Goal: Task Accomplishment & Management: Use online tool/utility

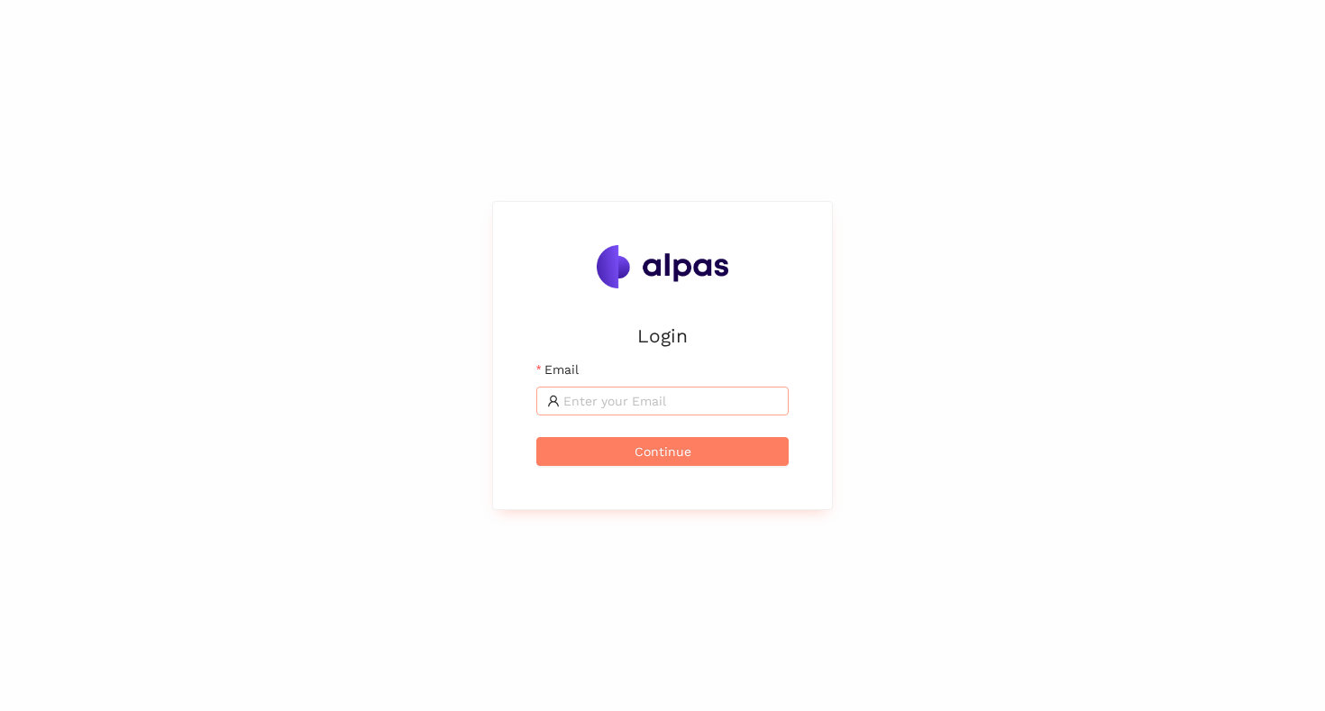
click at [583, 404] on input "Email" at bounding box center [670, 401] width 215 height 20
type input "[EMAIL_ADDRESS]"
click at [655, 453] on span "Continue" at bounding box center [663, 452] width 57 height 20
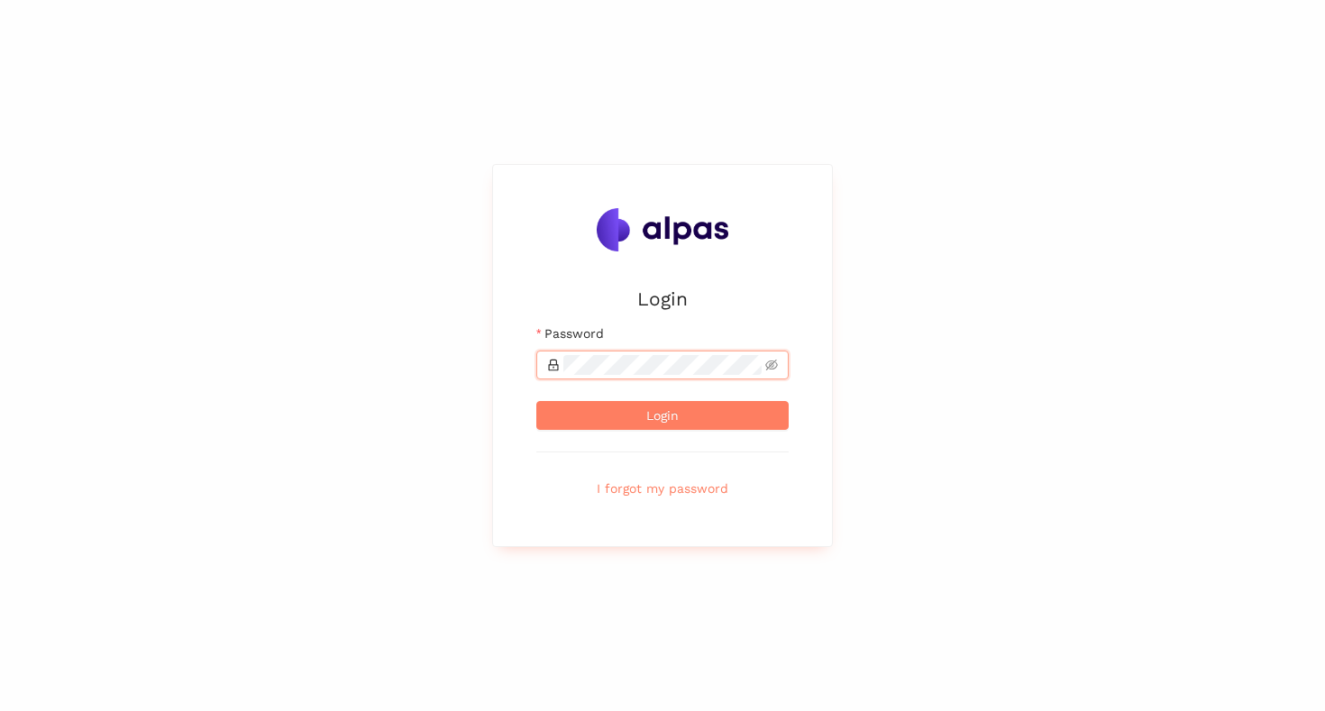
click at [536, 401] on button "Login" at bounding box center [662, 415] width 252 height 29
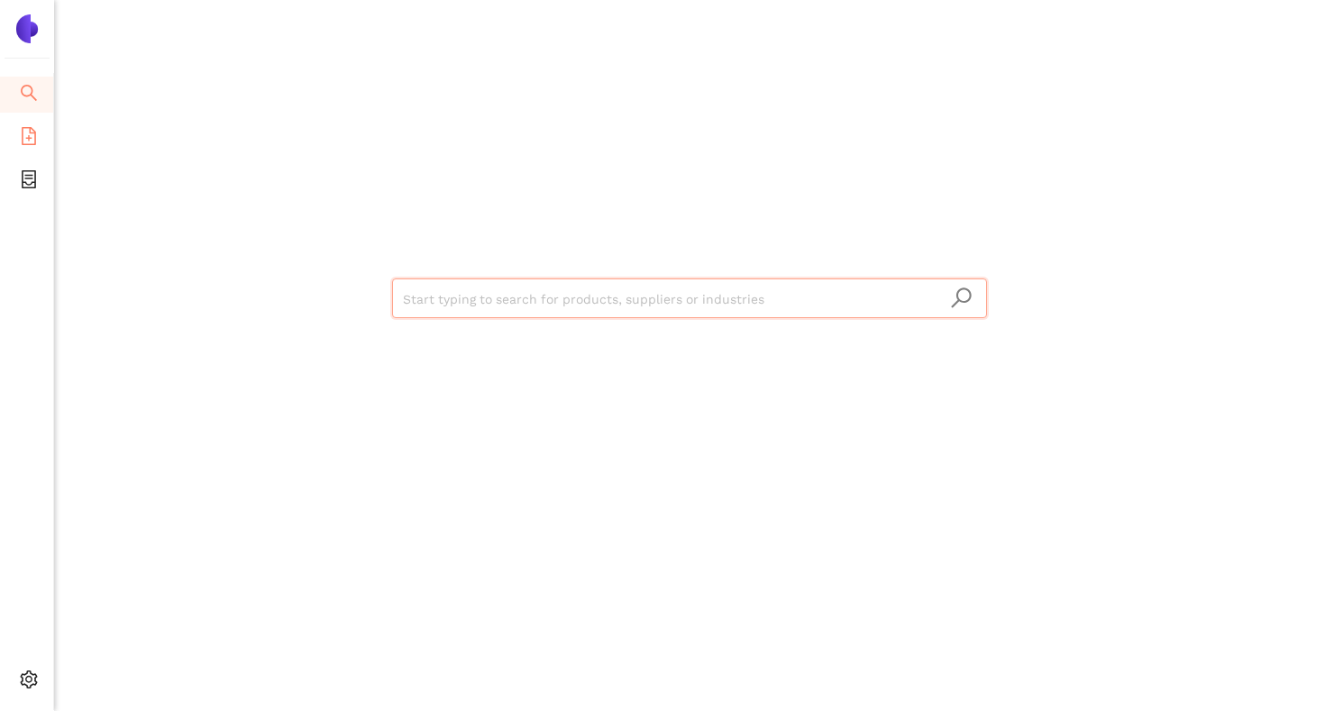
click at [37, 141] on li "eSourcing Templates" at bounding box center [26, 138] width 53 height 36
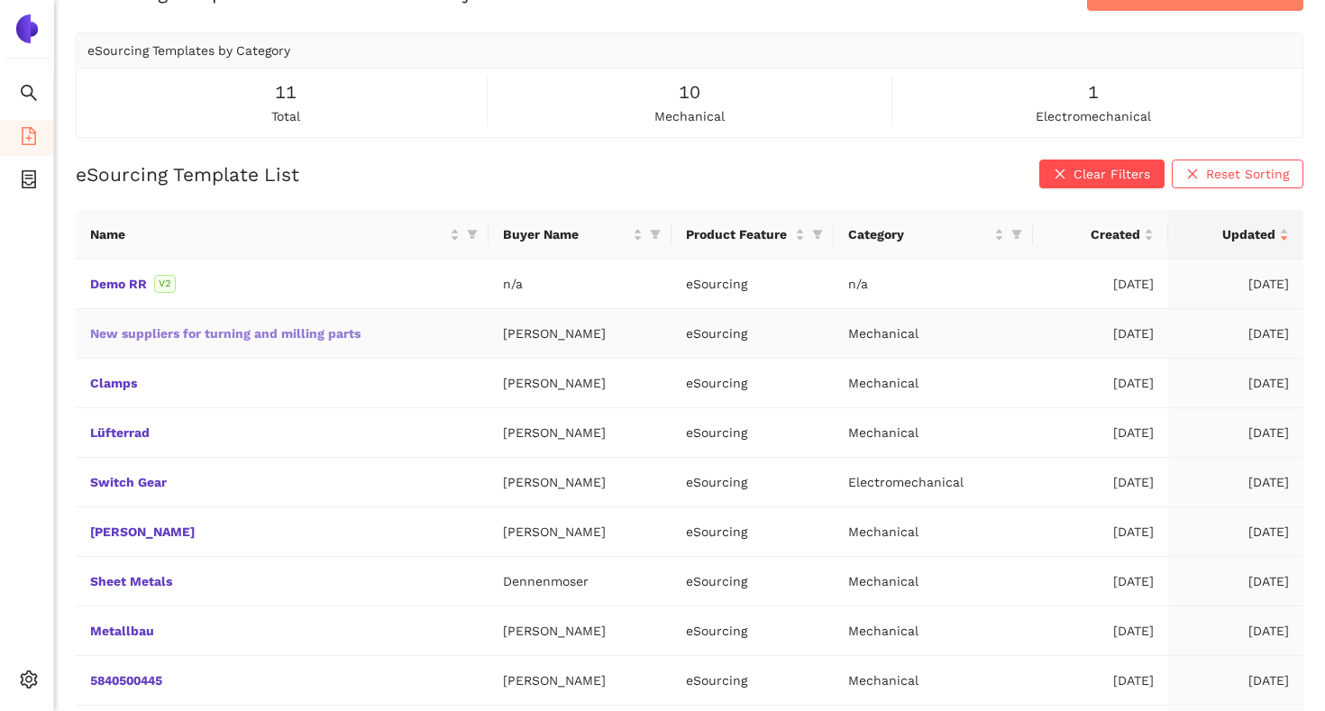
scroll to position [48, 0]
click at [0, 0] on link "Lüfterrad" at bounding box center [0, 0] width 0 height 0
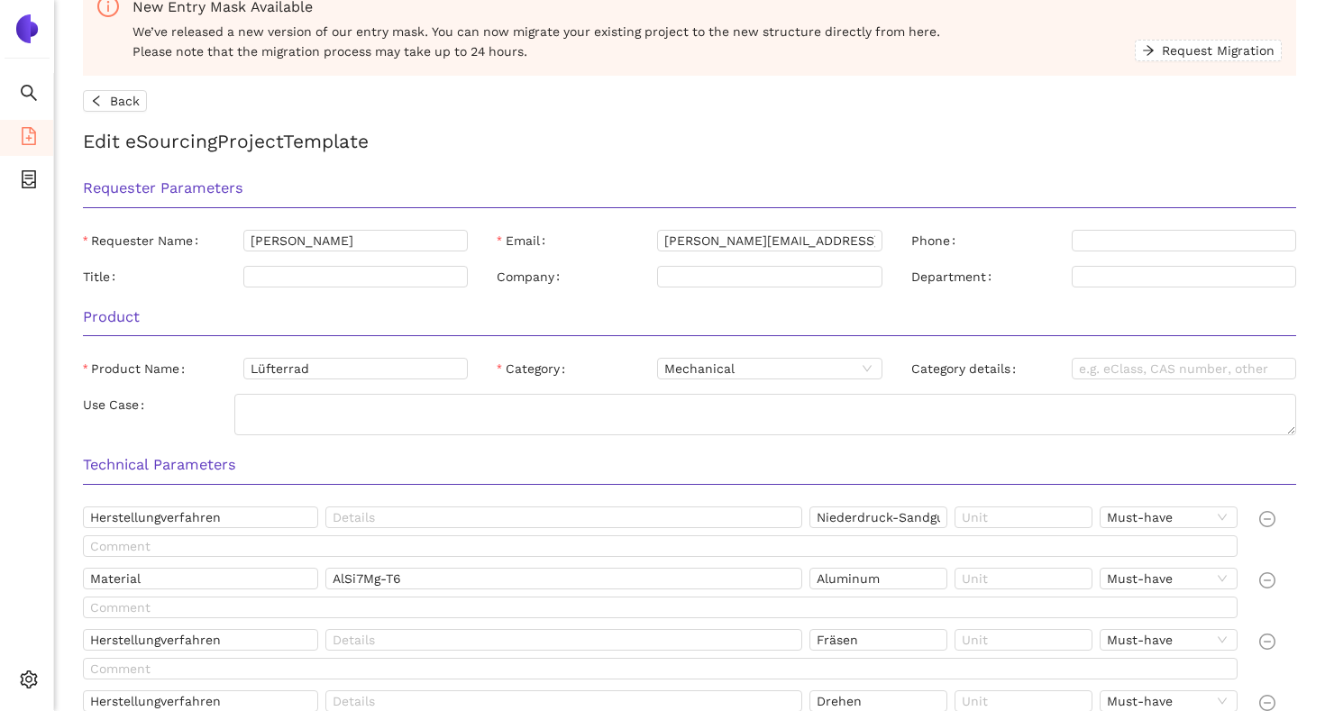
scroll to position [26, 0]
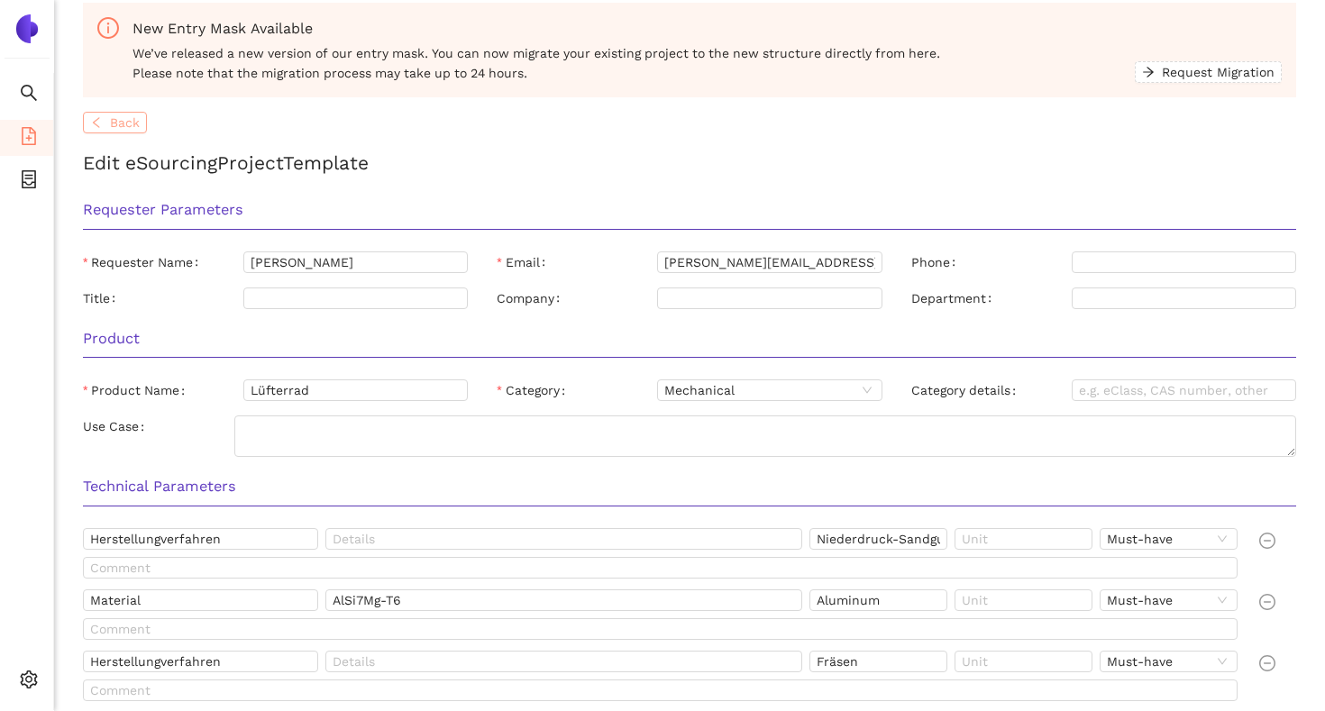
click at [124, 113] on span "Back" at bounding box center [125, 123] width 30 height 20
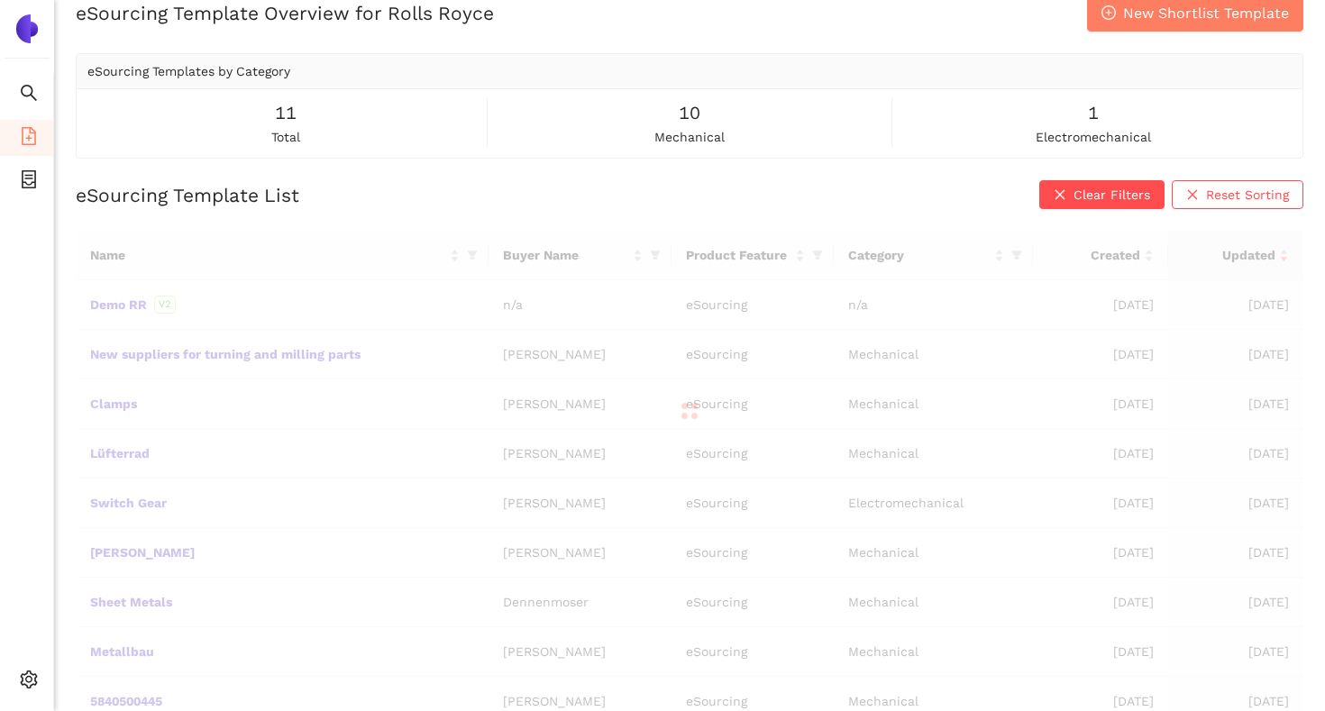
scroll to position [48, 0]
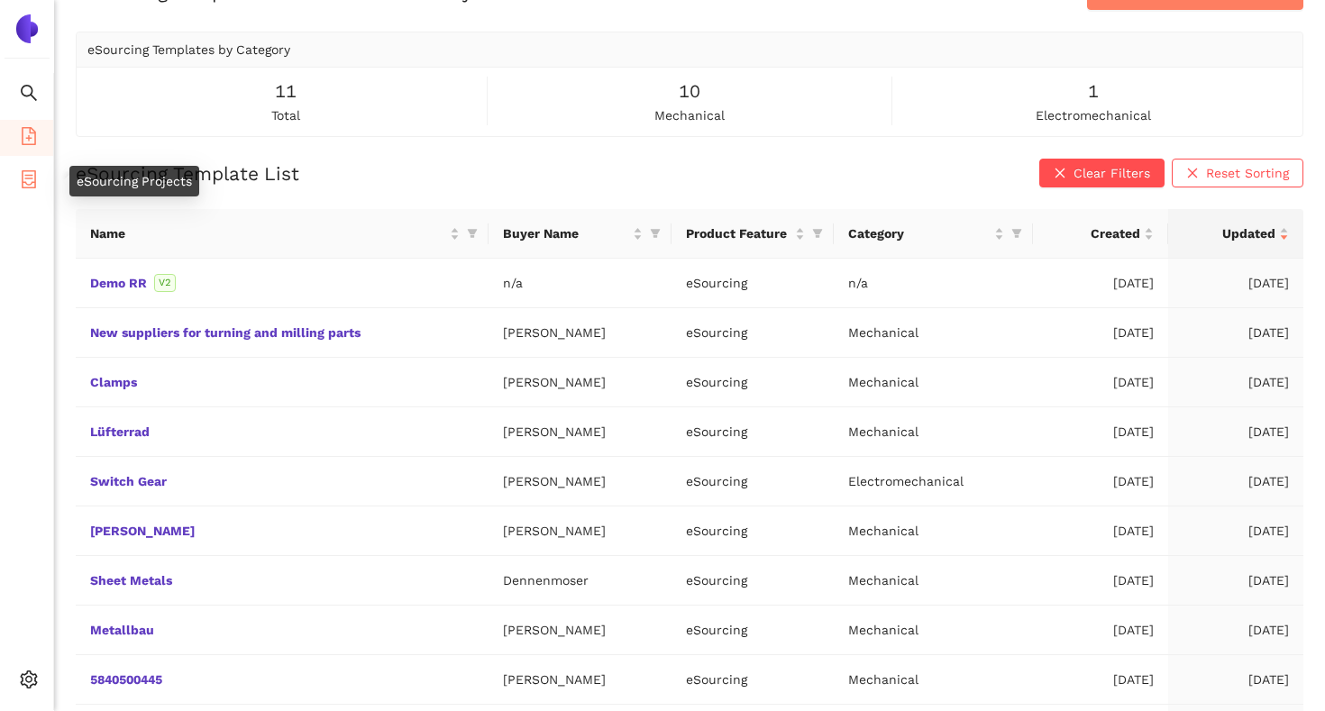
click at [31, 172] on icon "container" at bounding box center [29, 179] width 18 height 18
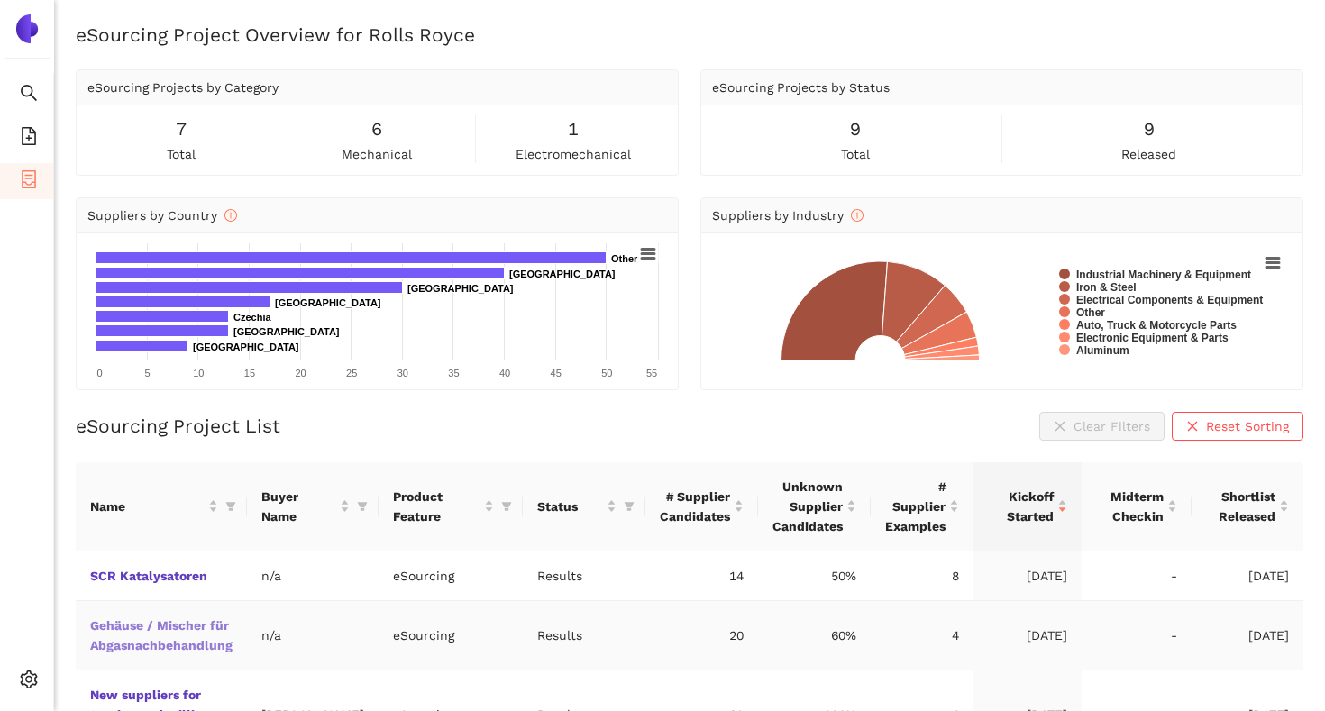
click at [0, 0] on link "Gehäuse / Mischer für Abgasnachbehandlung" at bounding box center [0, 0] width 0 height 0
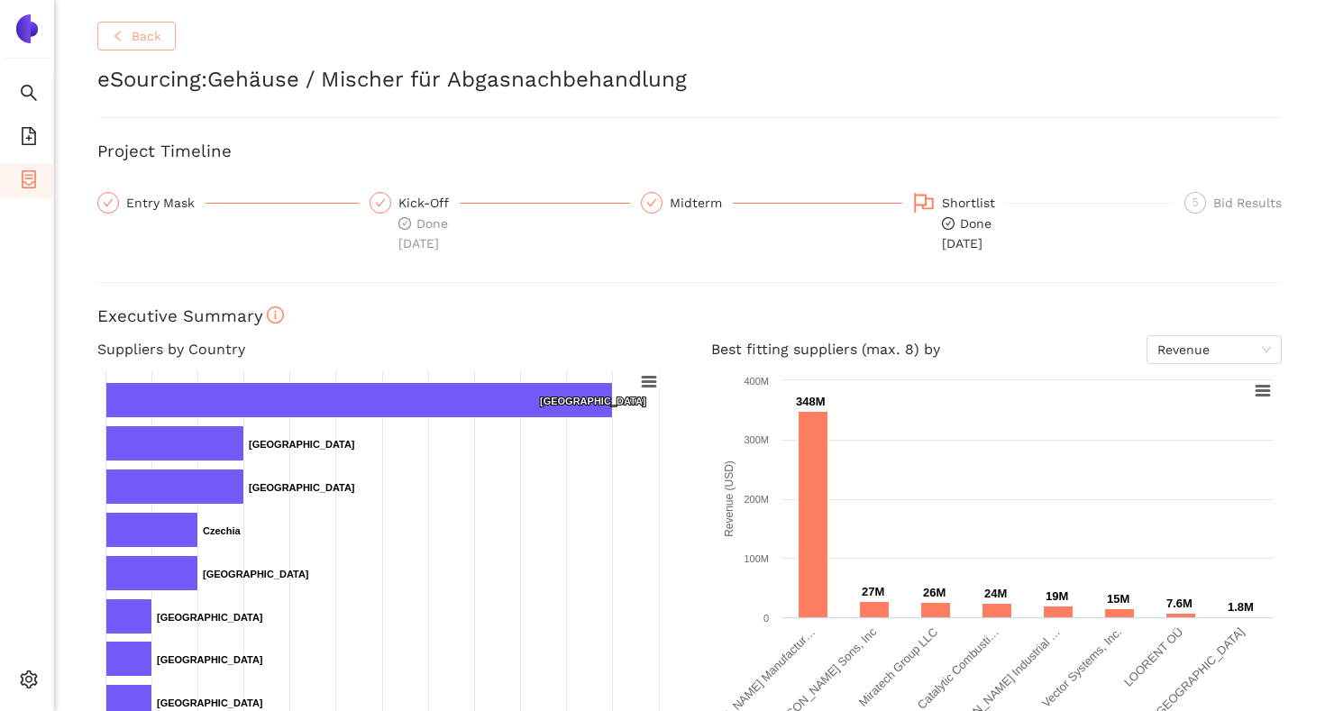
click at [128, 41] on button "Back" at bounding box center [136, 36] width 78 height 29
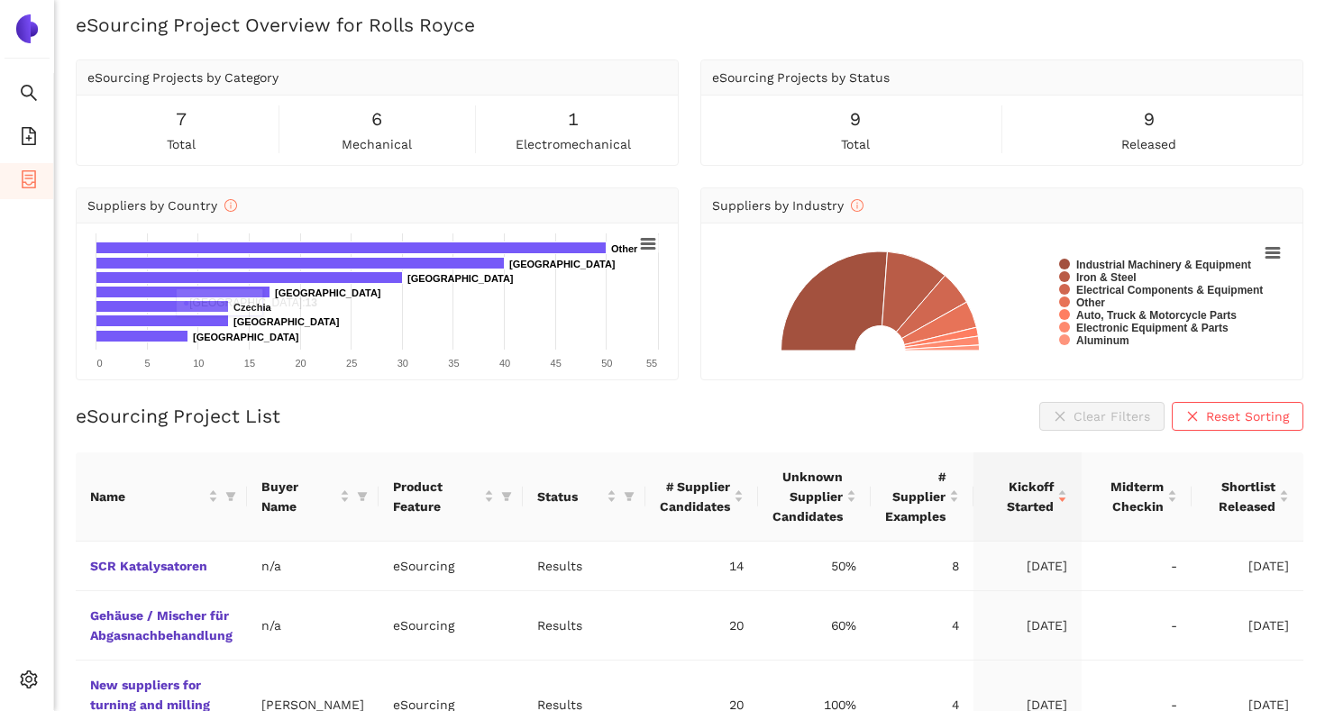
click at [306, 406] on div "eSourcing Project List Clear Filters Reset Sorting" at bounding box center [690, 416] width 1228 height 29
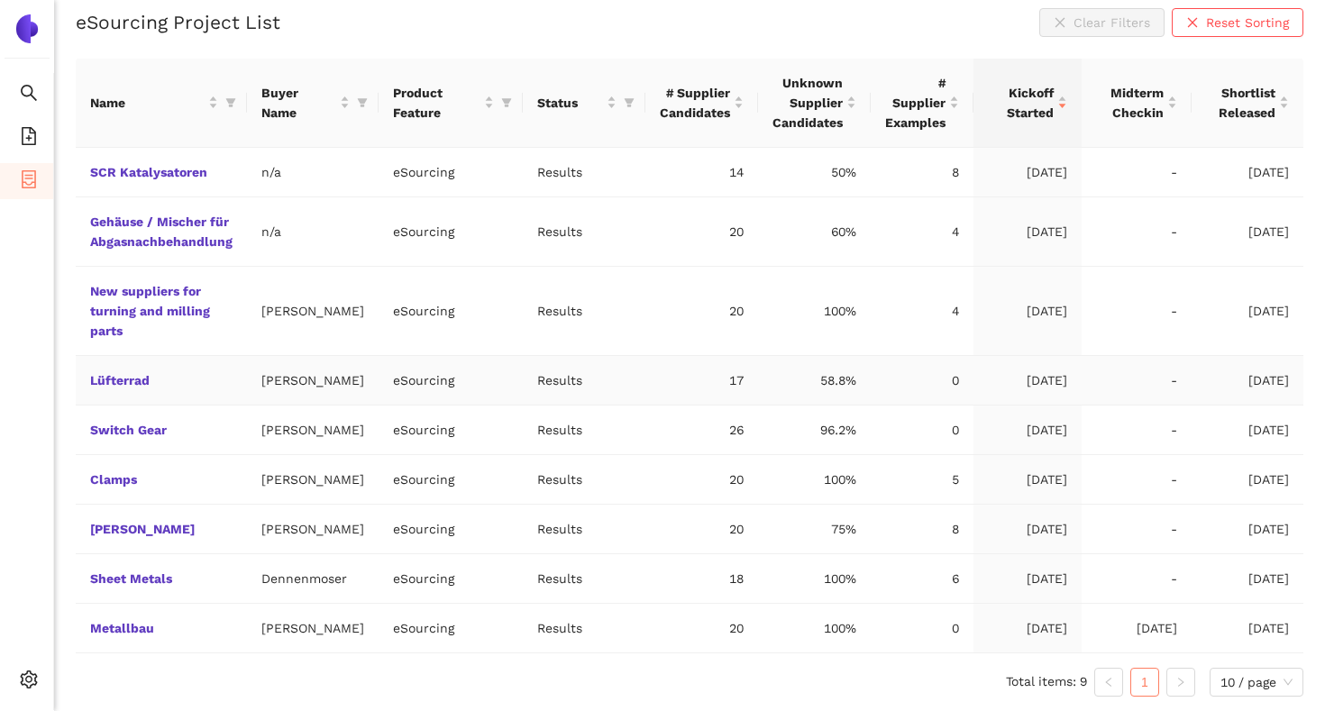
scroll to position [456, 0]
click at [37, 146] on span "file-add" at bounding box center [29, 139] width 18 height 36
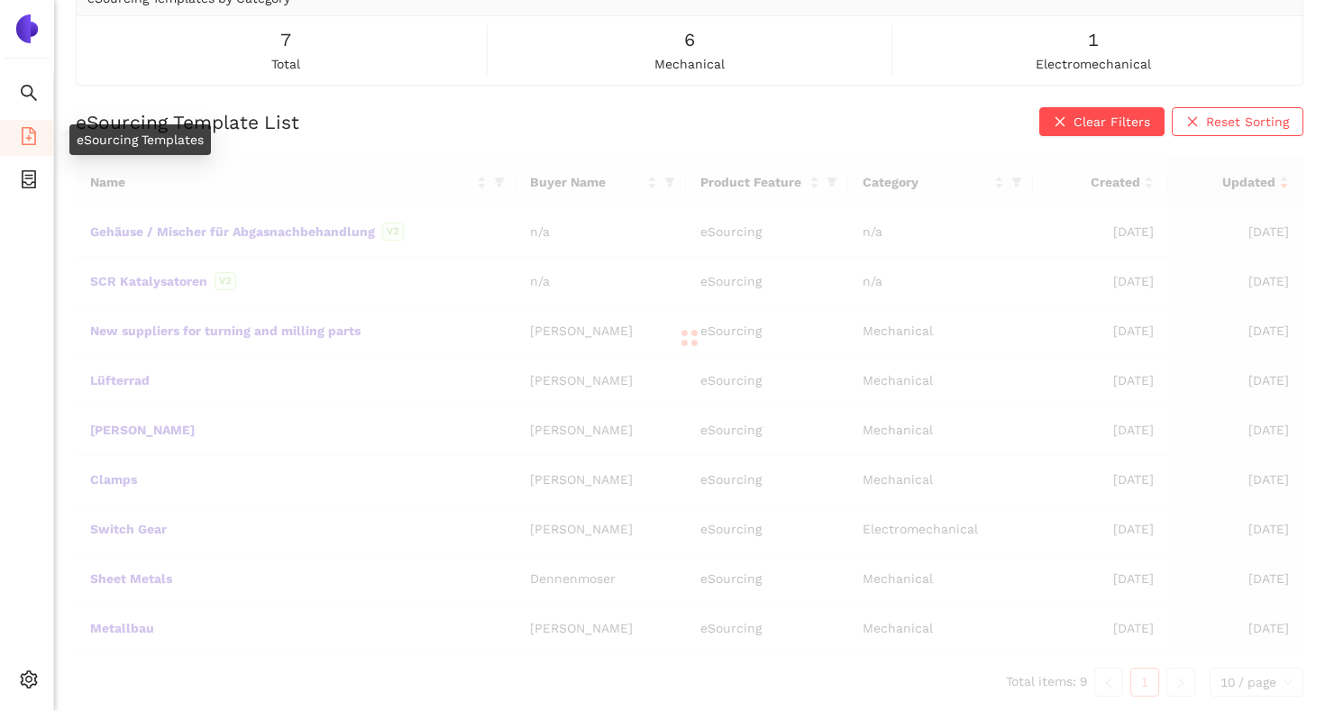
scroll to position [149, 0]
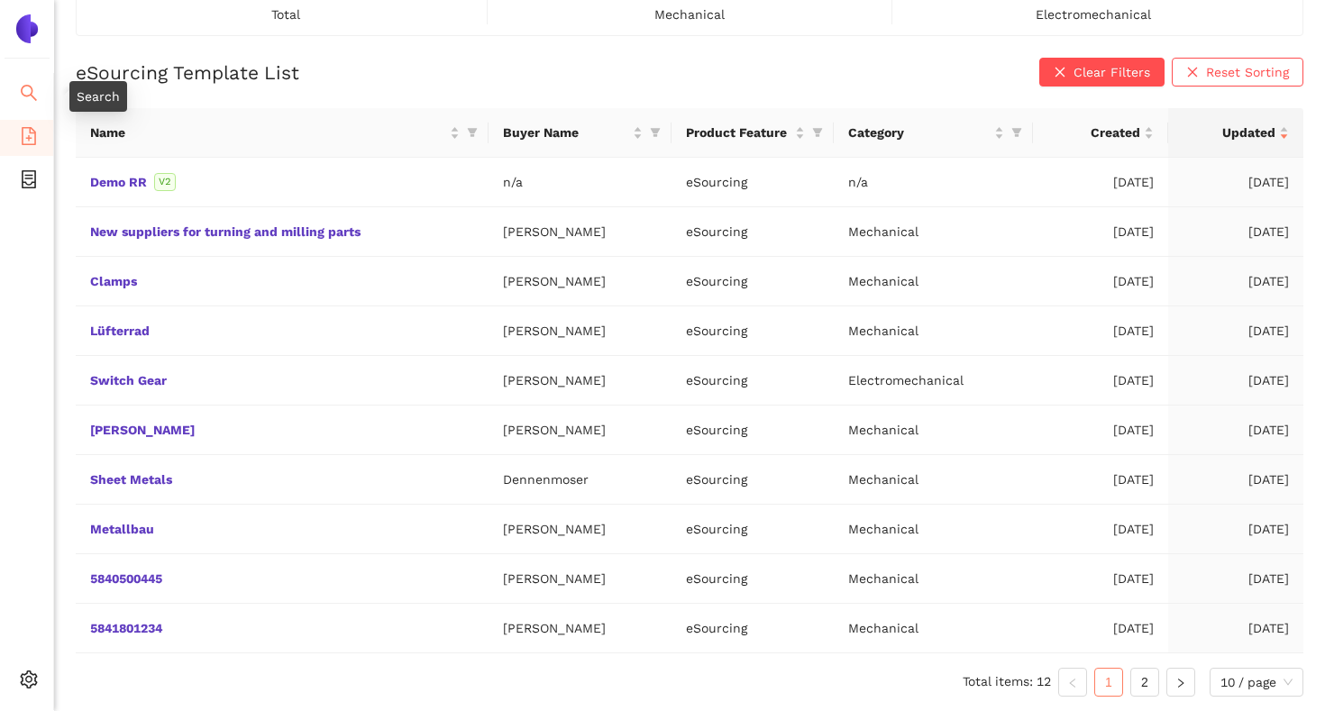
click at [34, 80] on span "search" at bounding box center [29, 96] width 18 height 36
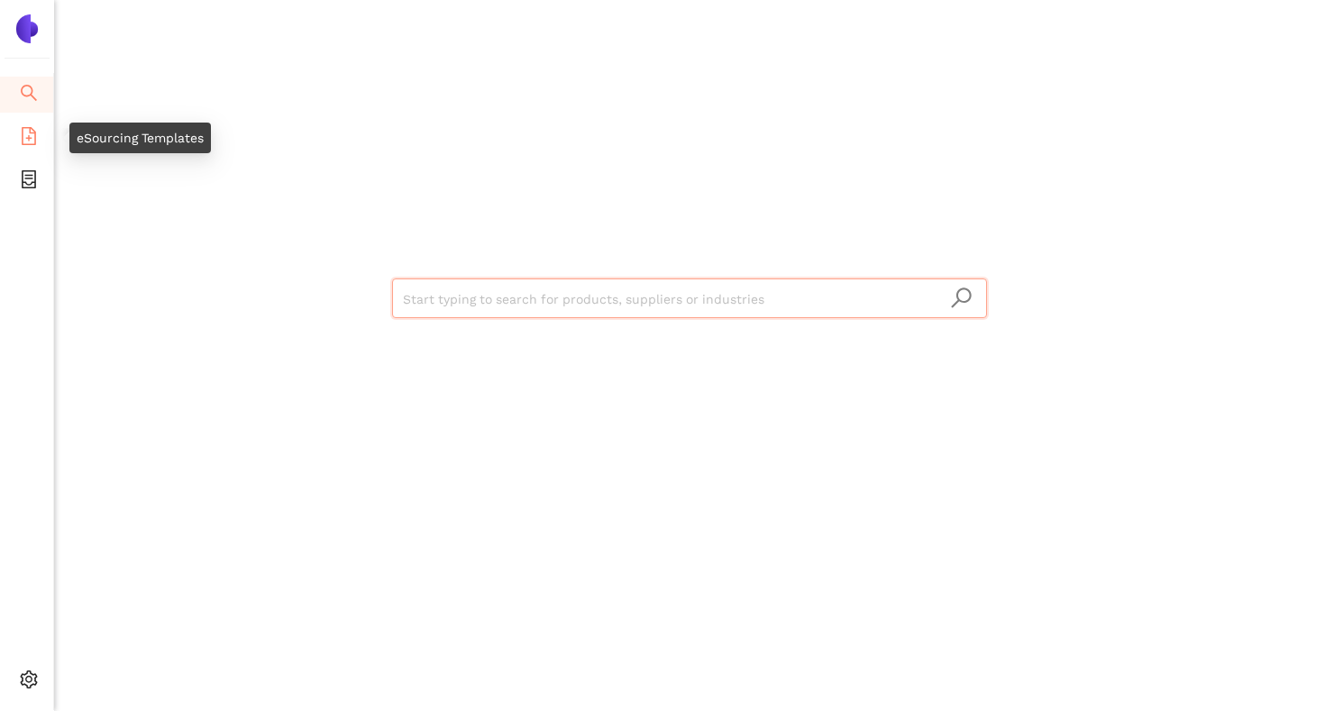
click at [25, 130] on icon "file-add" at bounding box center [29, 136] width 18 height 18
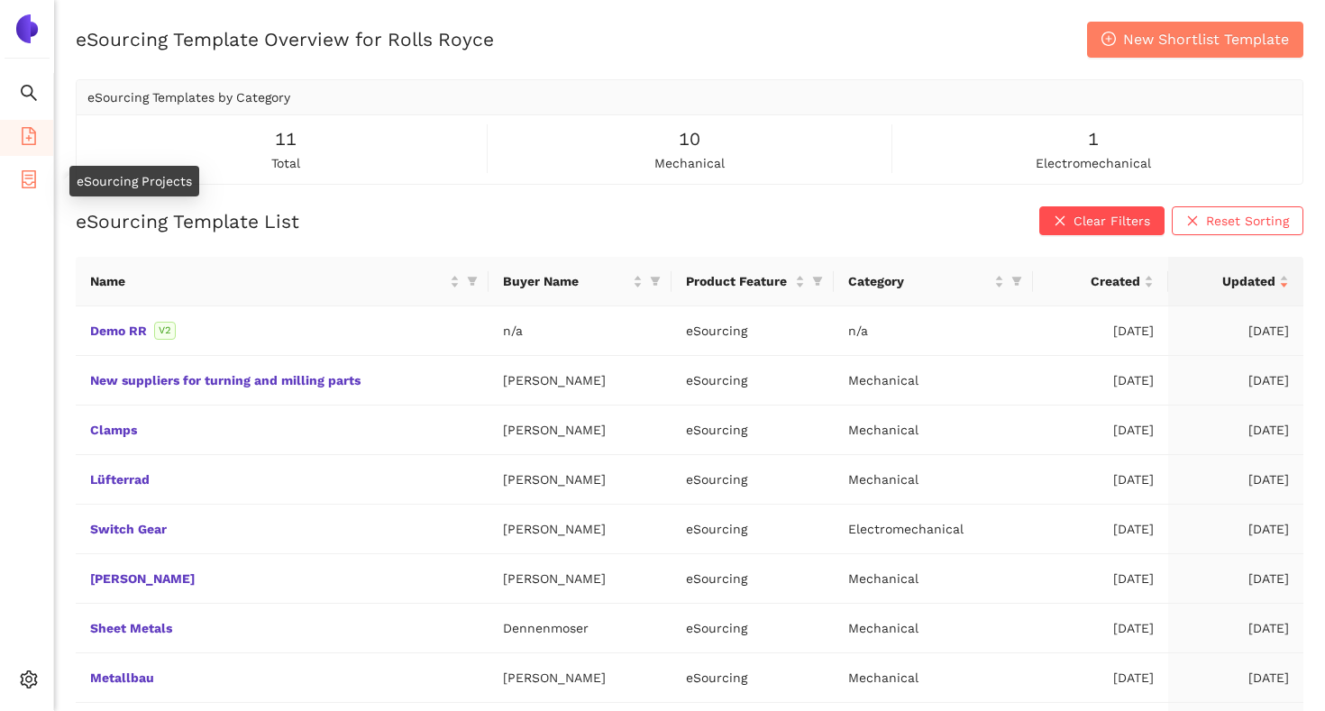
click at [26, 180] on icon "container" at bounding box center [29, 179] width 18 height 18
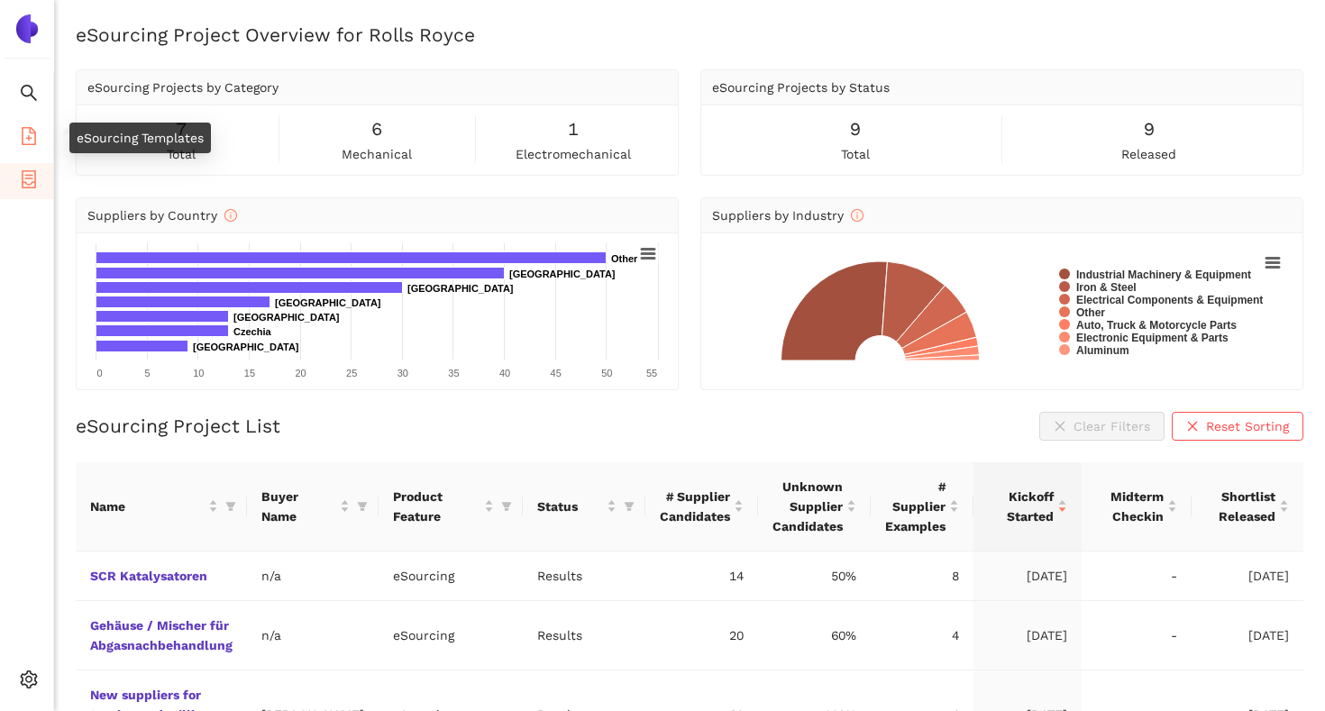
click at [29, 135] on icon "file-add" at bounding box center [29, 136] width 18 height 18
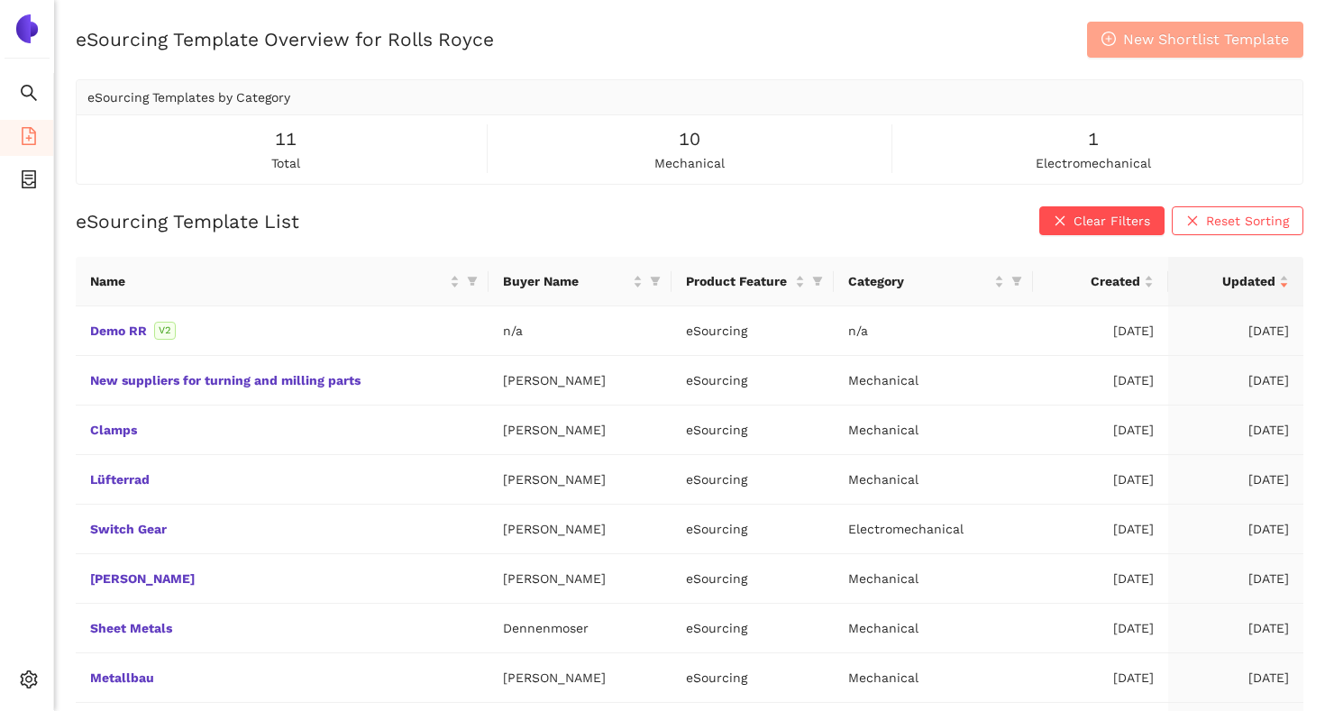
click at [1134, 47] on span "New Shortlist Template" at bounding box center [1206, 39] width 166 height 23
